Goal: Information Seeking & Learning: Find specific page/section

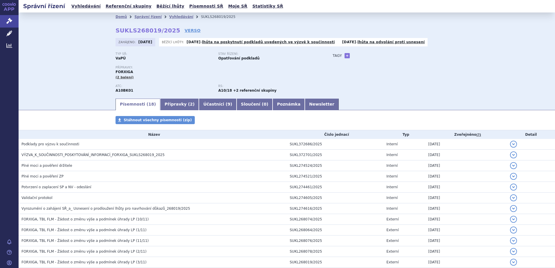
scroll to position [87, 0]
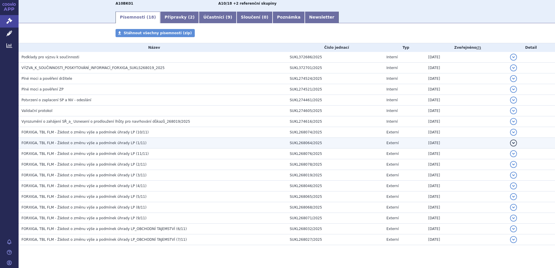
click at [41, 145] on span "FORXIGA, TBL FLM - Žádost o změnu výše a podmínek úhrady LP (1/11)" at bounding box center [83, 143] width 125 height 4
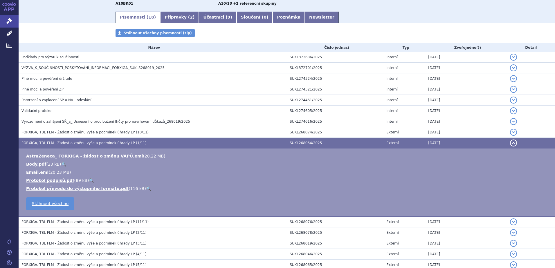
click at [61, 163] on link "🔍" at bounding box center [63, 164] width 5 height 5
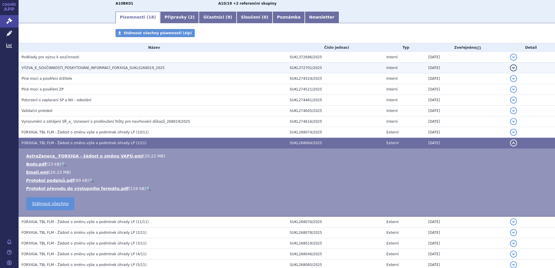
click at [51, 68] on span "VÝZVA_K_SOUČINNOSTI_POSKYTOVÁNÍ_INFORMACÍ_FORXIGA_SUKLS268019_2025" at bounding box center [92, 68] width 143 height 4
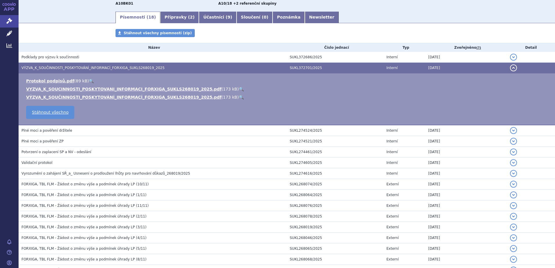
click at [239, 88] on link "🔍" at bounding box center [241, 89] width 5 height 5
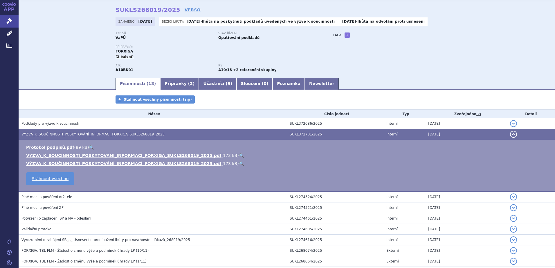
scroll to position [0, 0]
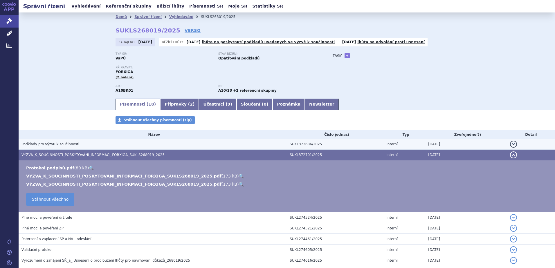
click at [66, 144] on span "Podklady pro výzvu k součinnosti" at bounding box center [50, 144] width 58 height 4
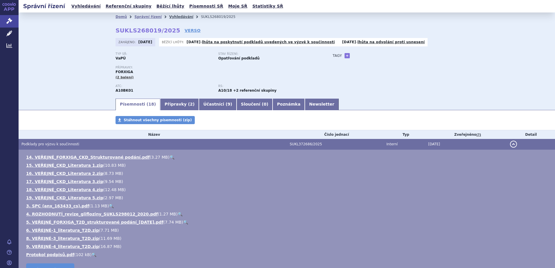
click at [169, 16] on link "Vyhledávání" at bounding box center [181, 17] width 24 height 4
